Goal: Use online tool/utility: Utilize a website feature to perform a specific function

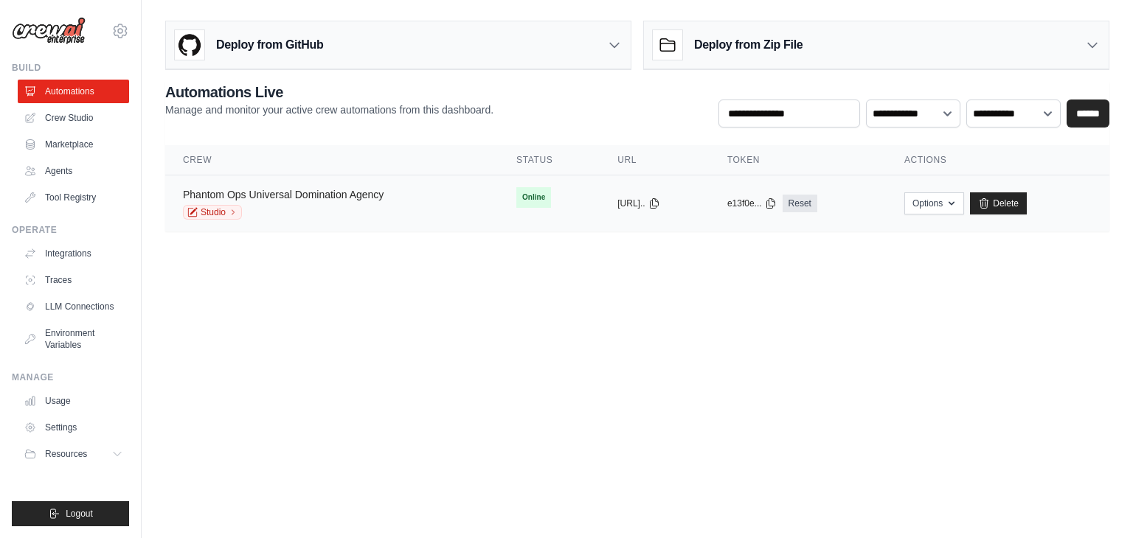
click at [313, 192] on link "Phantom Ops Universal Domination Agency" at bounding box center [283, 195] width 201 height 12
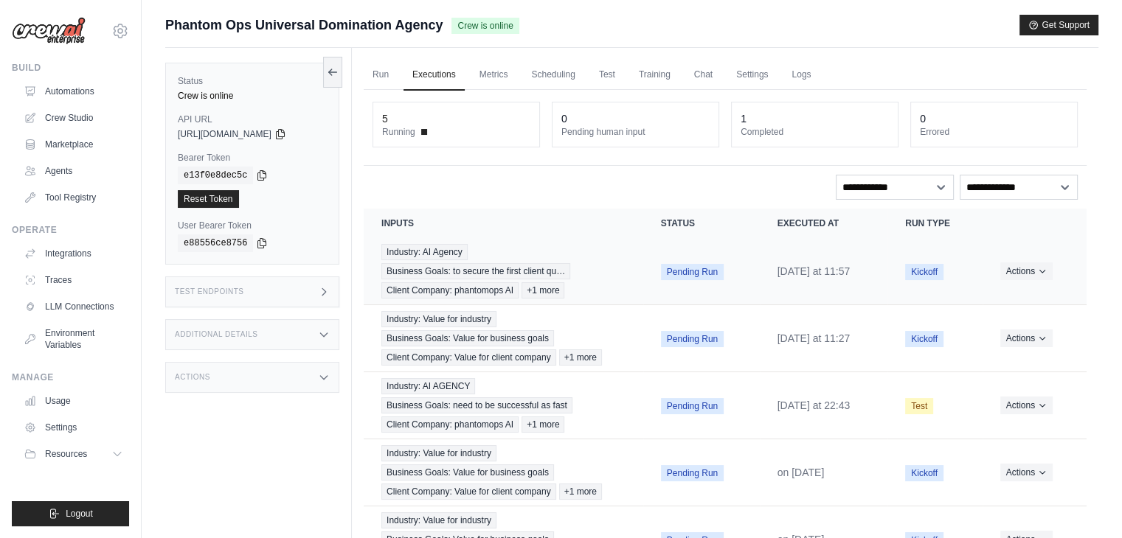
scroll to position [74, 0]
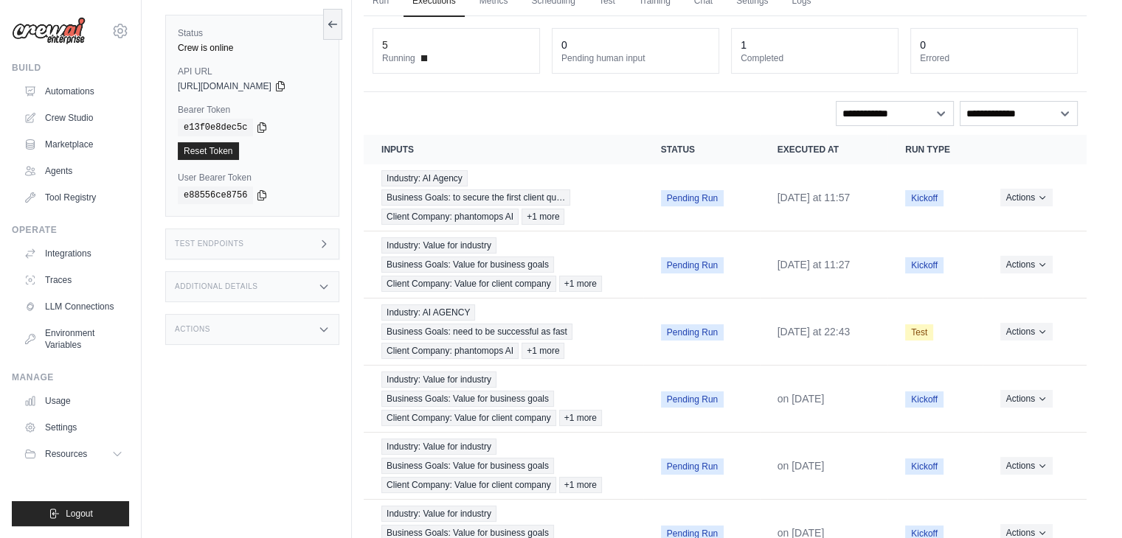
click at [292, 282] on div "Additional Details" at bounding box center [252, 286] width 174 height 31
click at [287, 296] on div "Additional Details" at bounding box center [252, 286] width 174 height 31
click at [288, 237] on div "Test Endpoints" at bounding box center [252, 244] width 174 height 31
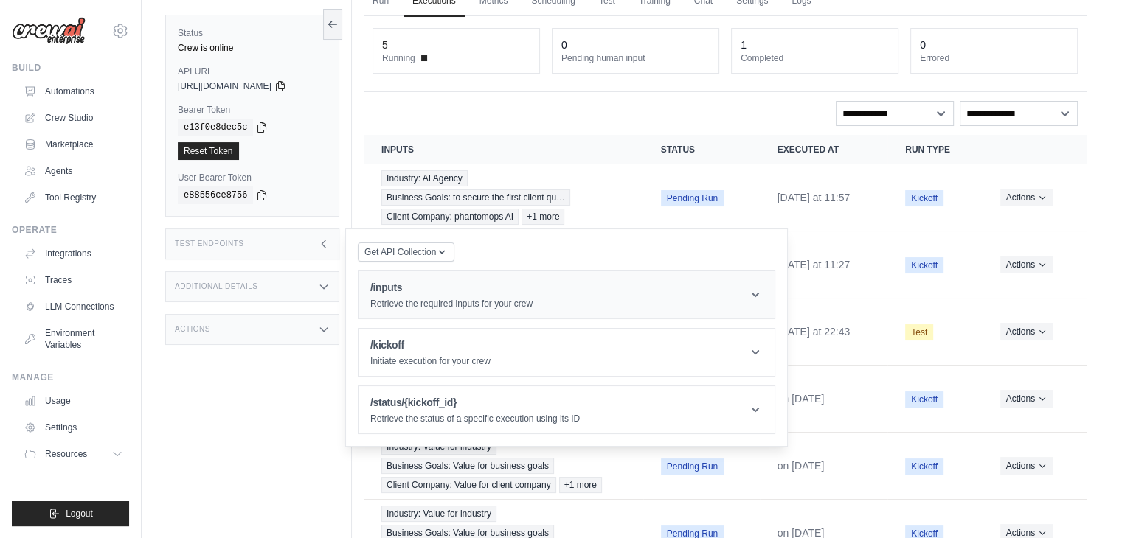
click at [399, 293] on h1 "/inputs" at bounding box center [451, 287] width 162 height 15
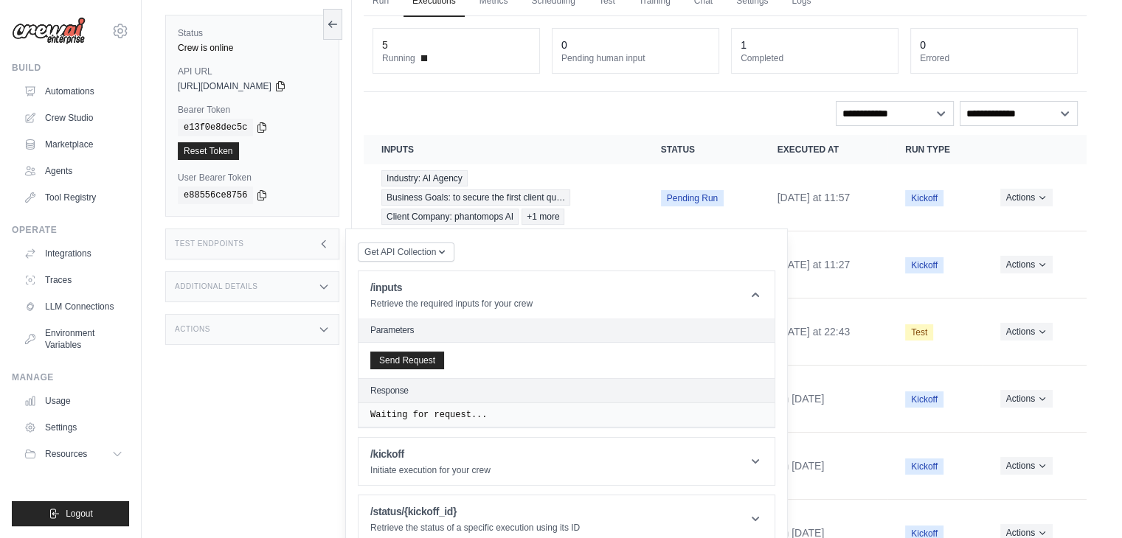
scroll to position [147, 0]
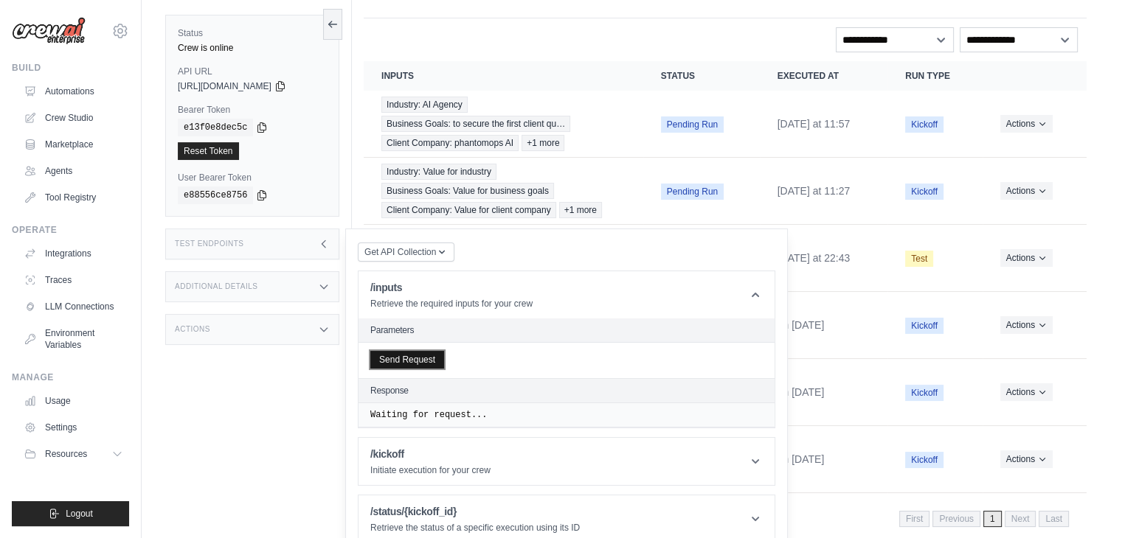
click at [402, 352] on button "Send Request" at bounding box center [407, 360] width 74 height 18
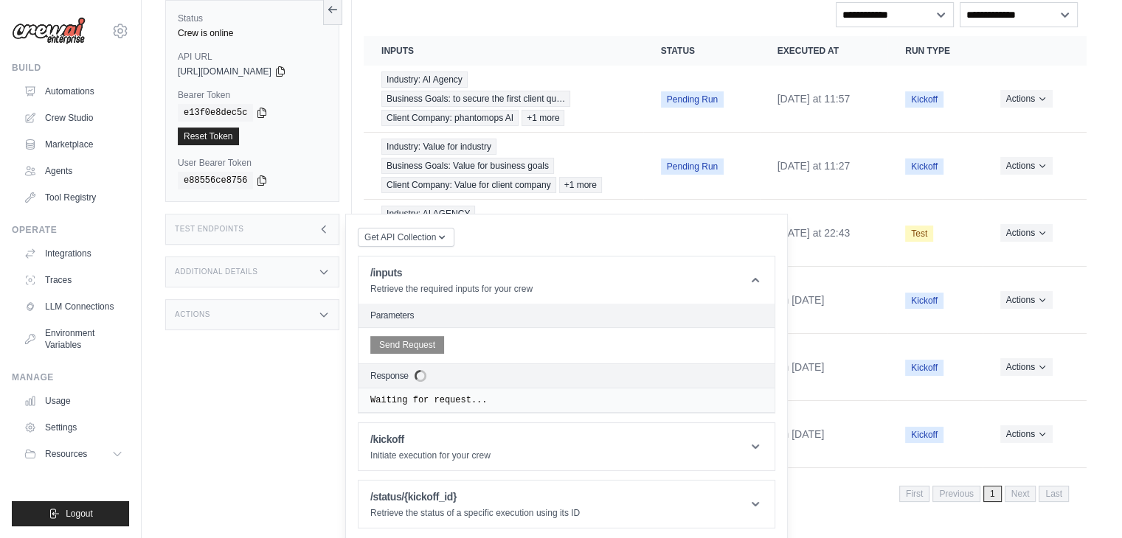
scroll to position [240, 0]
click at [457, 442] on h1 "/kickoff" at bounding box center [430, 439] width 120 height 15
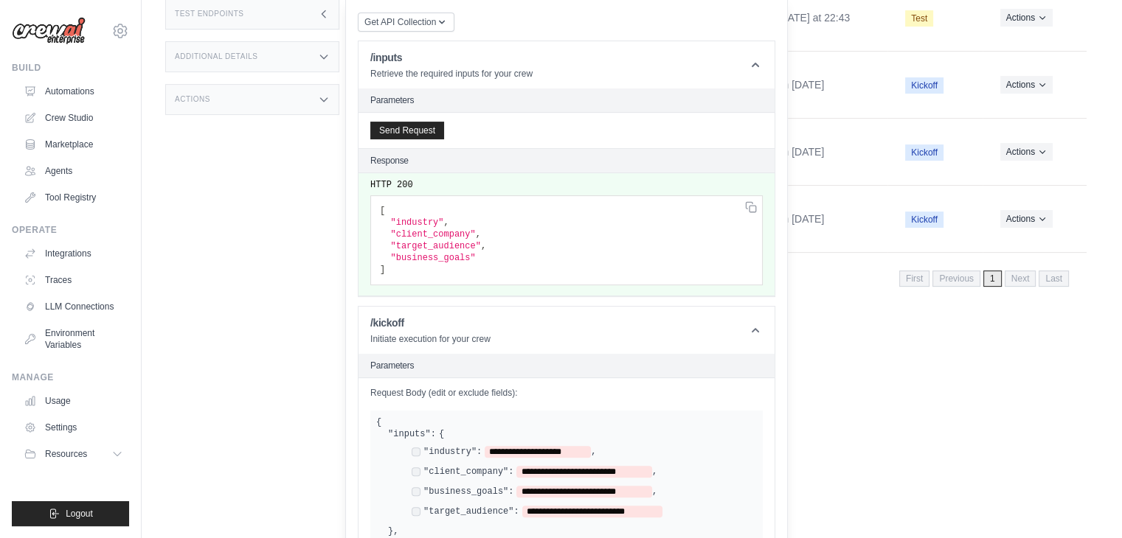
scroll to position [462, 0]
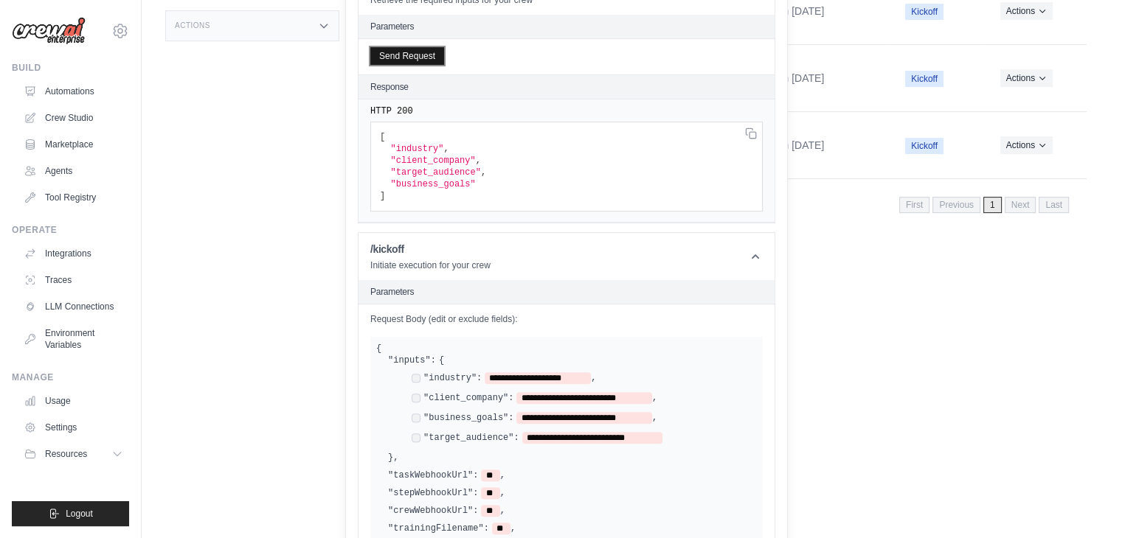
click at [410, 65] on button "Send Request" at bounding box center [407, 56] width 74 height 18
click at [462, 39] on header "Parameters" at bounding box center [566, 27] width 416 height 24
click at [462, 32] on h2 "Parameters" at bounding box center [566, 27] width 392 height 12
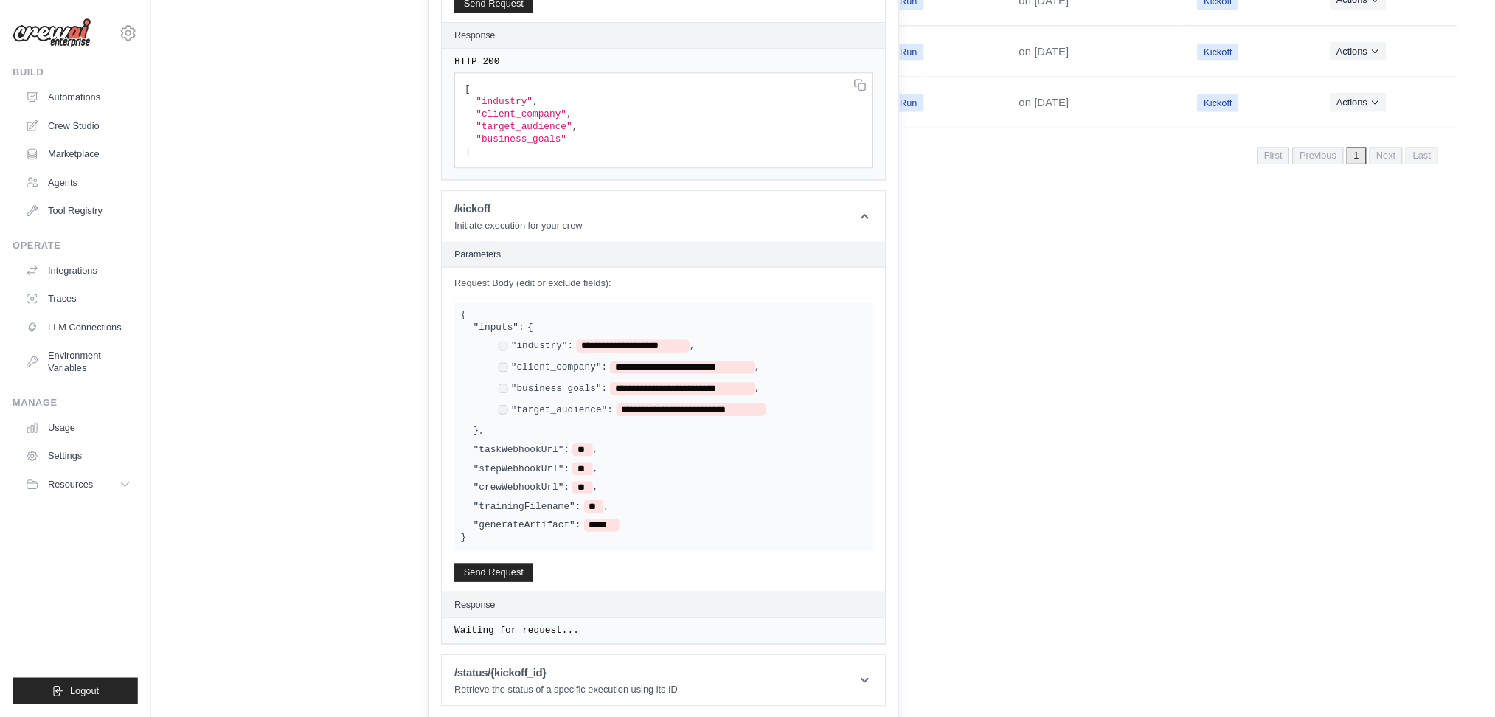
scroll to position [362, 0]
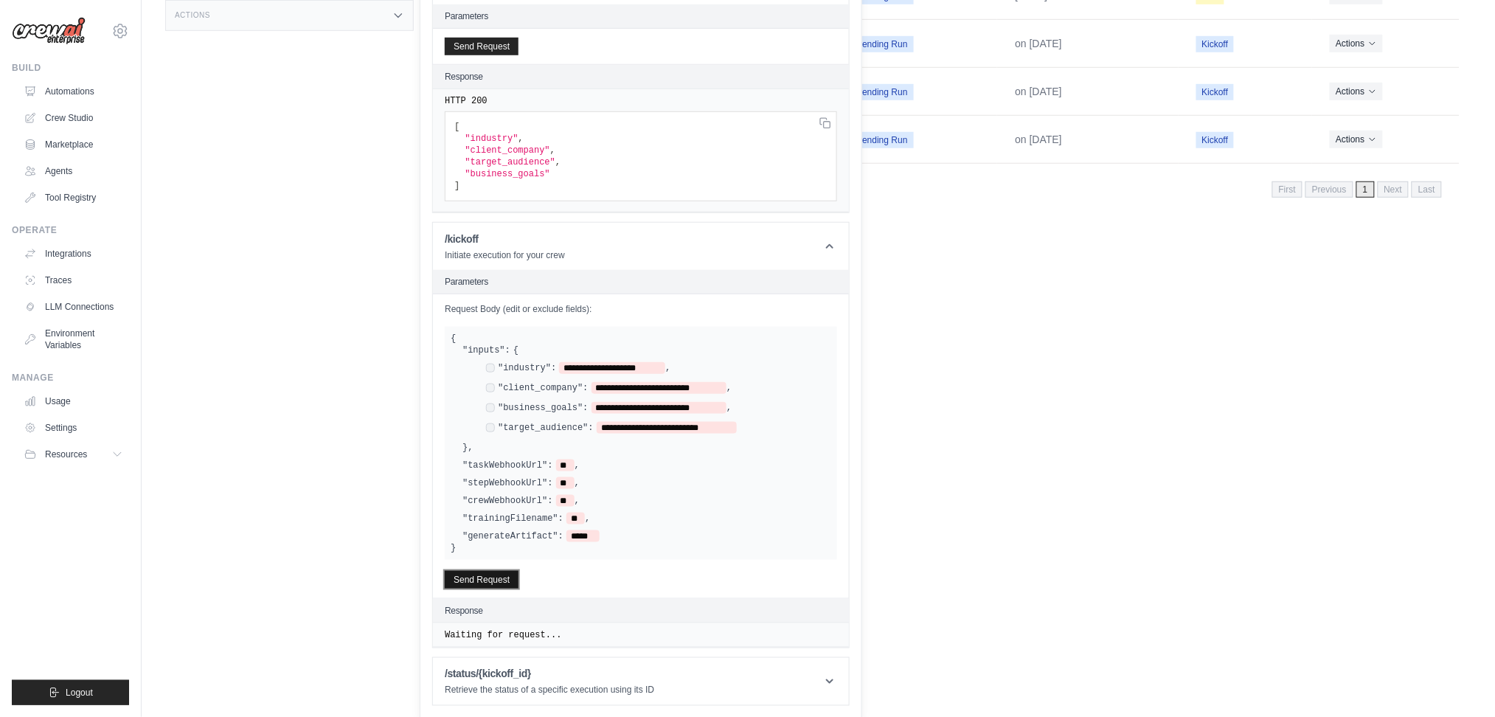
click at [513, 538] on button "Send Request" at bounding box center [482, 580] width 74 height 18
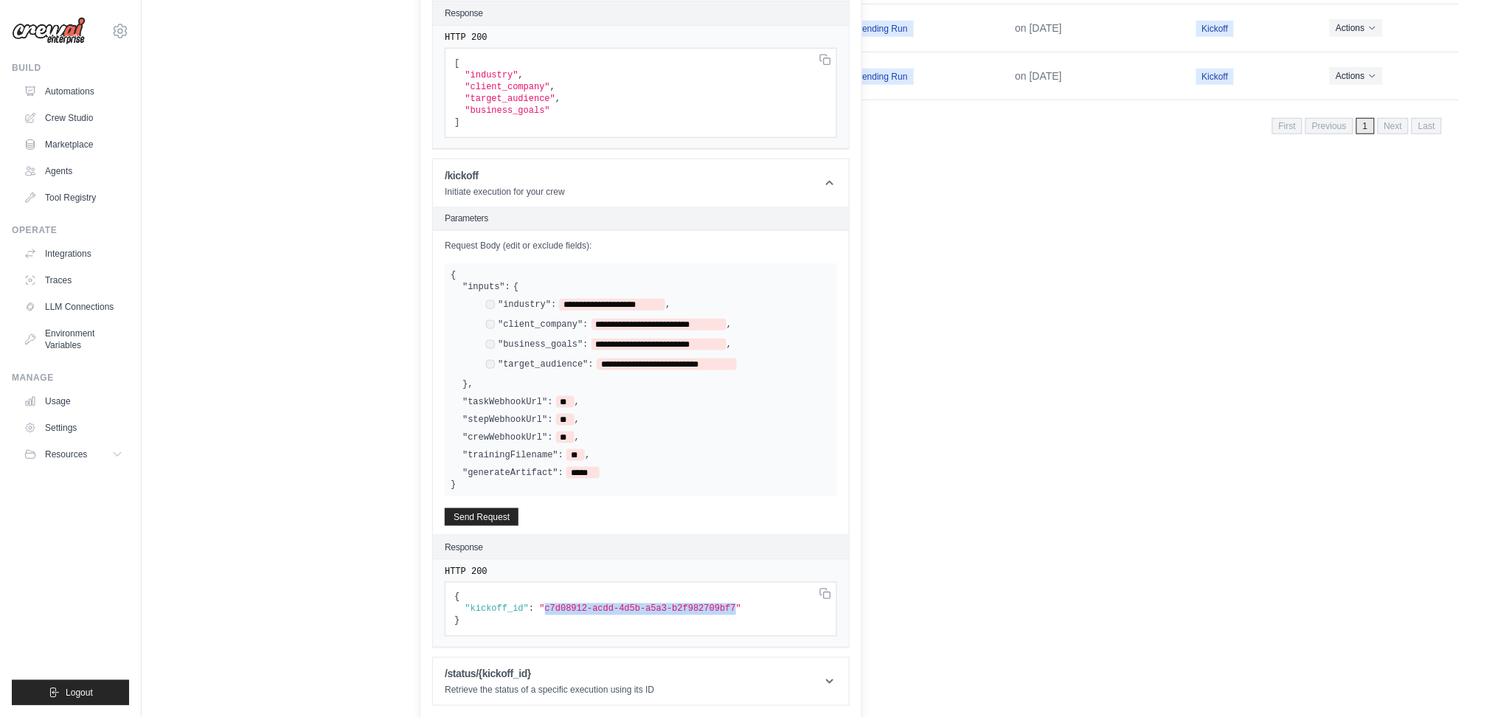
drag, startPoint x: 711, startPoint y: 609, endPoint x: 538, endPoint y: 604, distance: 172.6
click at [538, 92] on span ""c7d08912-acdd-4d5b-a5a3-b2f982709bf7"" at bounding box center [507, 87] width 85 height 10
copy span "c7d08912-acdd-4d5b-a5a3-b2f982709bf7"
click at [557, 538] on p "Retrieve the status of a specific execution using its ID" at bounding box center [549, 690] width 209 height 12
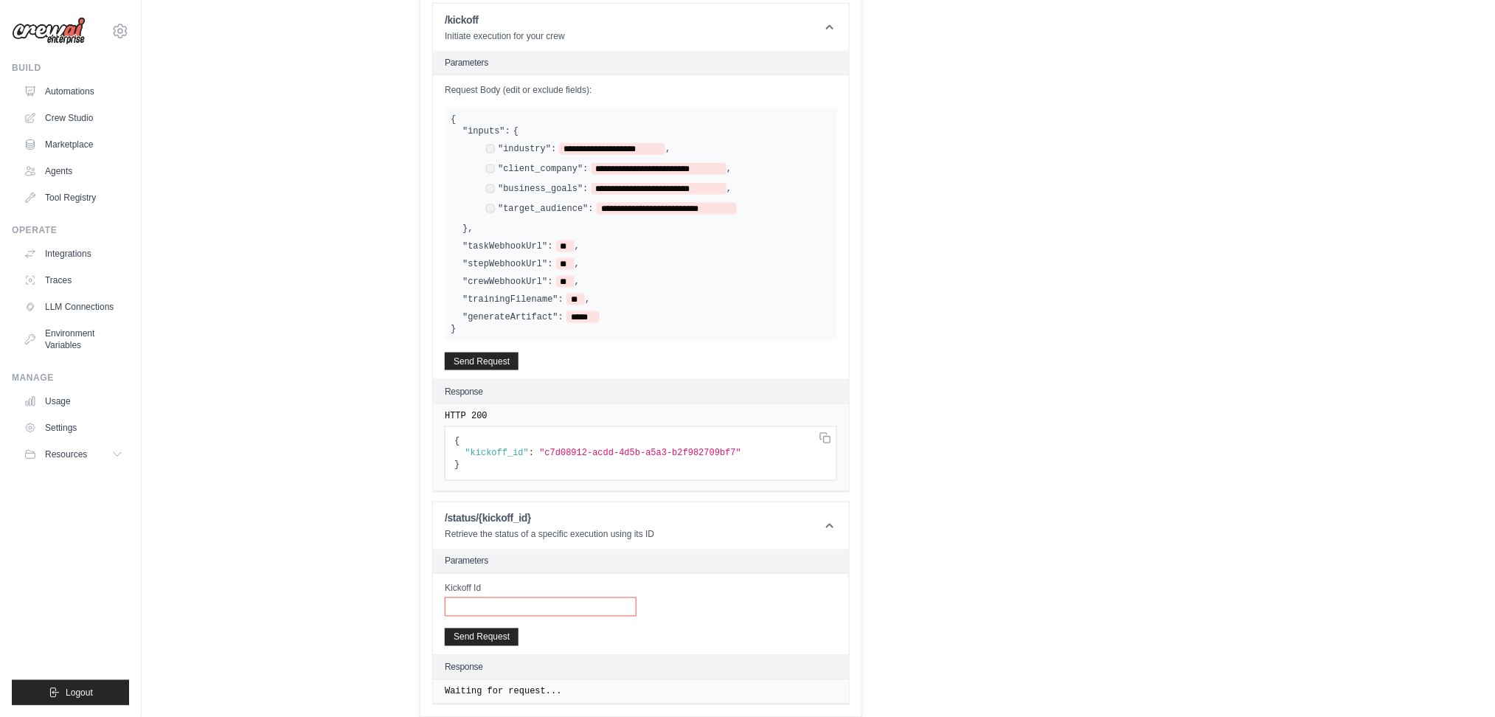
click at [546, 538] on input "Kickoff Id" at bounding box center [541, 606] width 192 height 19
paste input "**********"
type input "**********"
click at [497, 538] on button "Send Request" at bounding box center [482, 637] width 74 height 18
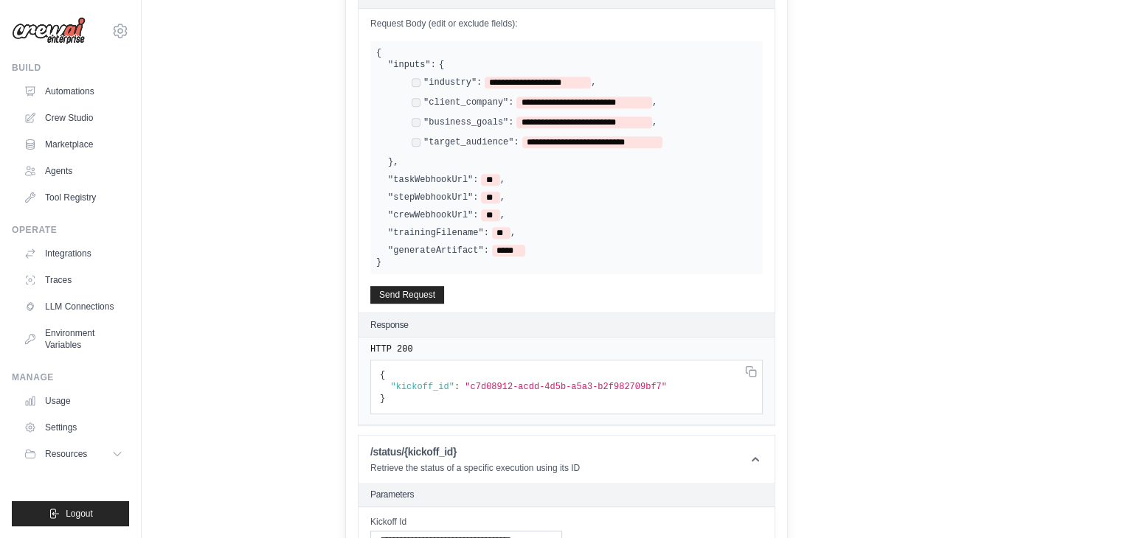
scroll to position [993, 0]
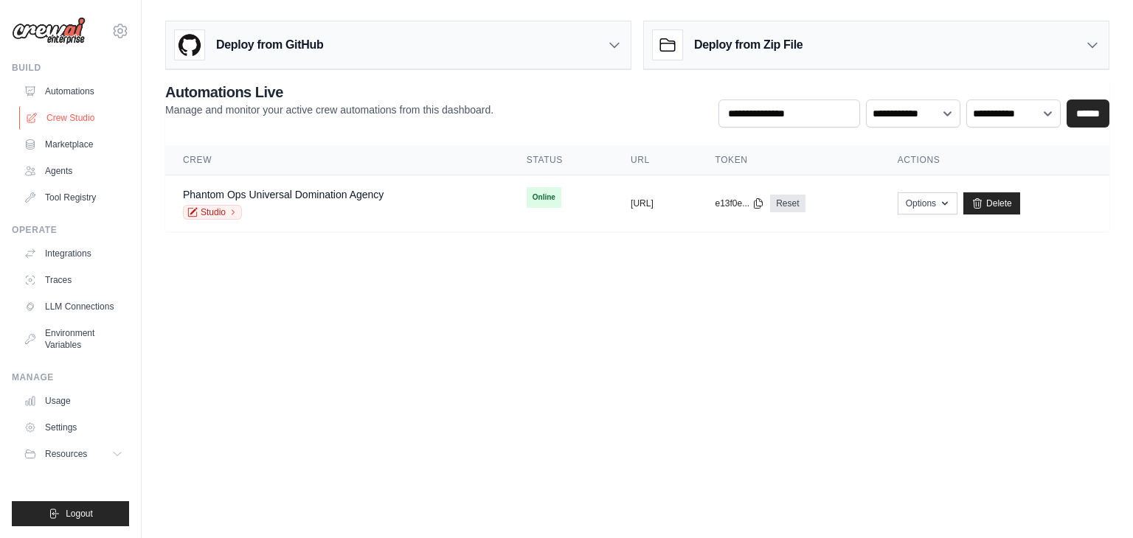
click at [71, 114] on link "Crew Studio" at bounding box center [74, 118] width 111 height 24
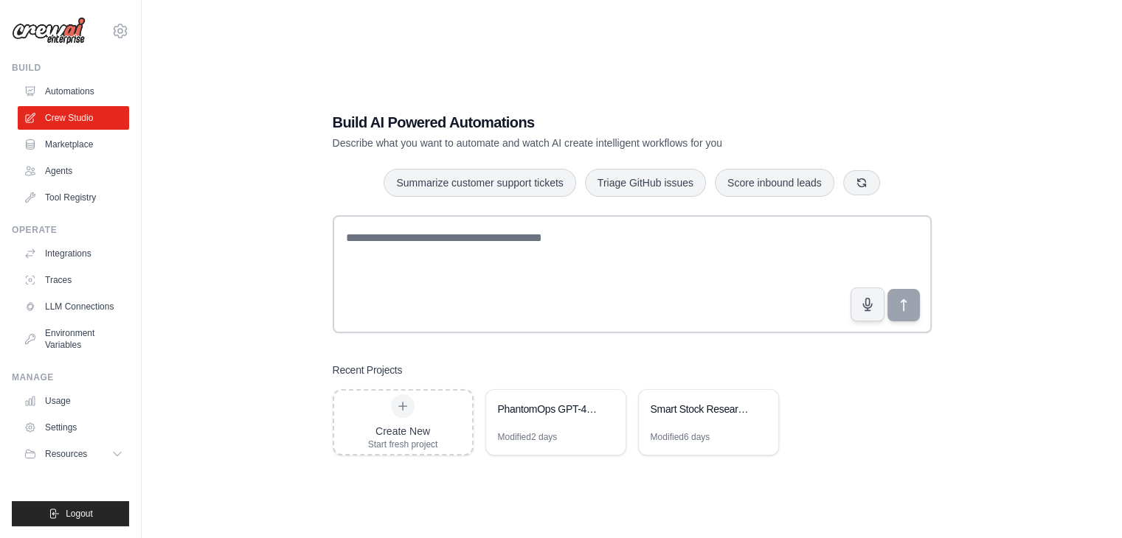
click at [554, 414] on div "PhantomOps GPT-4 SUPERCHARGED Universal Domination Agency" at bounding box center [548, 409] width 101 height 15
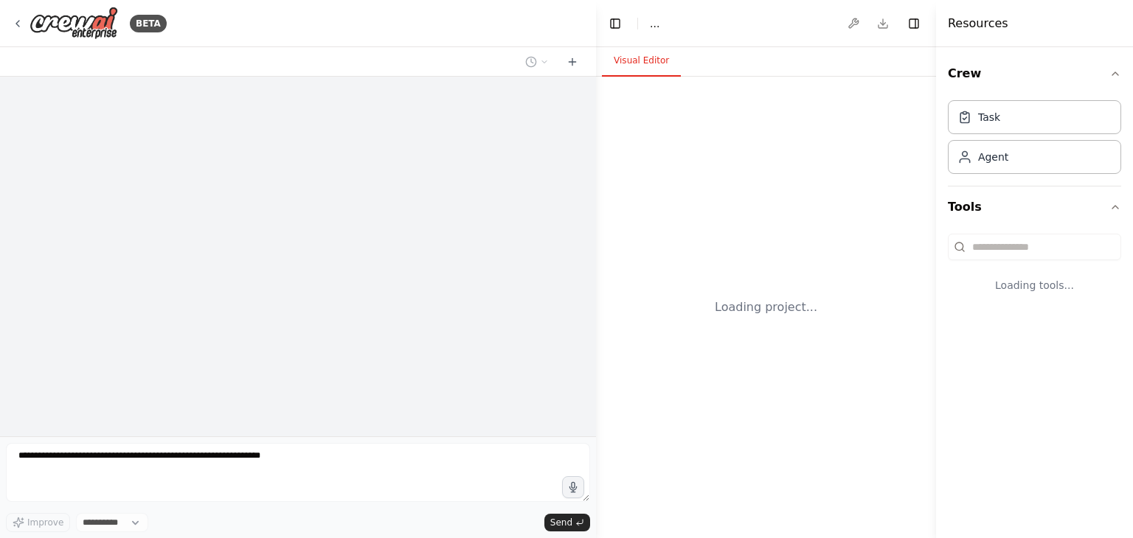
select select "****"
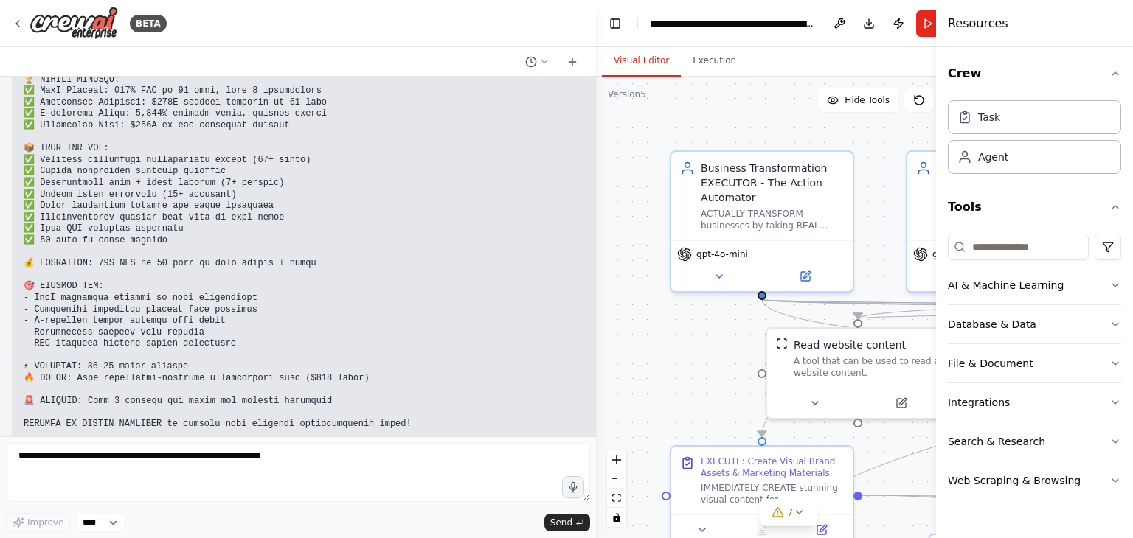
scroll to position [163942, 0]
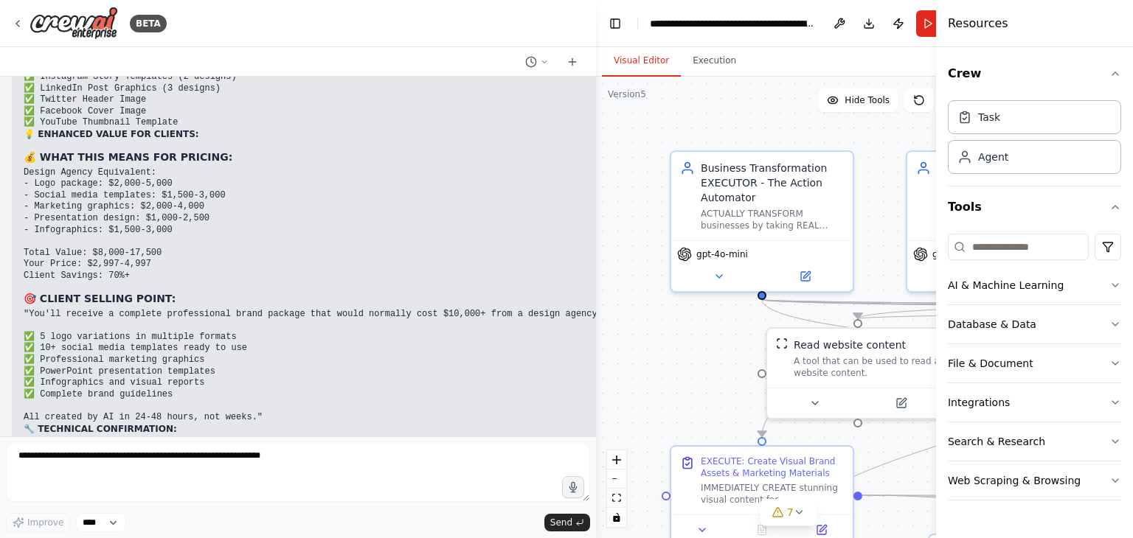
scroll to position [163205, 0]
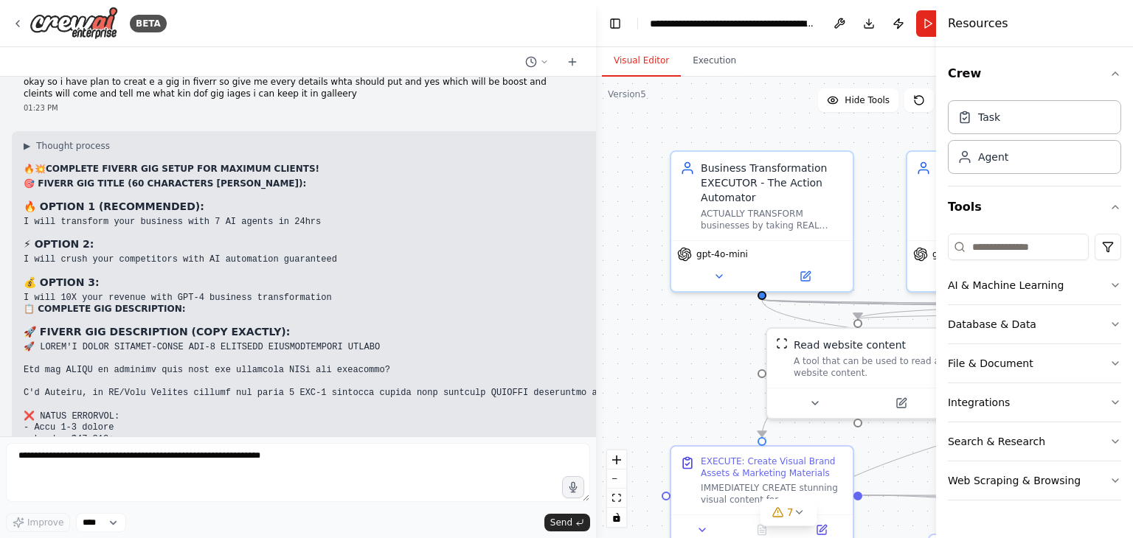
click at [709, 392] on div ".deletable-edge-delete-btn { width: 20px; height: 20px; border: 0px solid #ffff…" at bounding box center [788, 308] width 385 height 462
